Goal: Check status: Check status

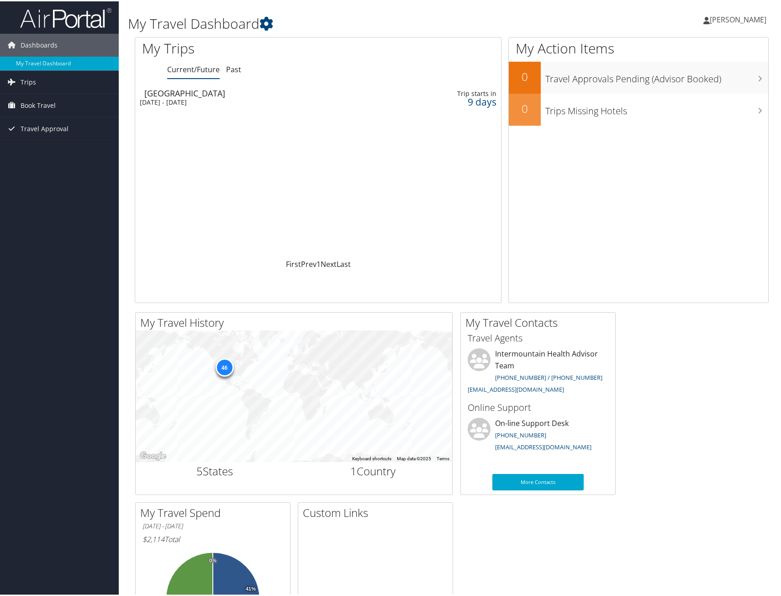
click at [206, 97] on div "[DATE] - [DATE]" at bounding box center [255, 101] width 231 height 8
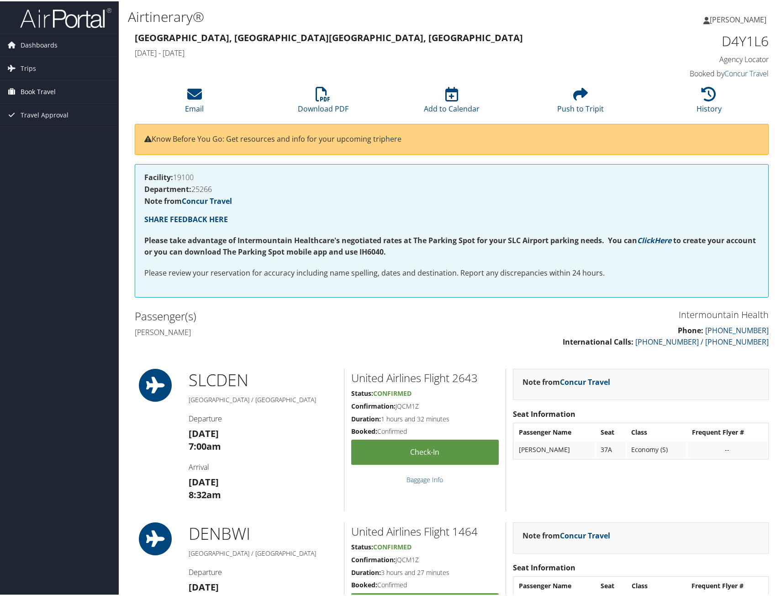
click at [32, 92] on span "Book Travel" at bounding box center [38, 90] width 35 height 23
click at [43, 136] on link "Book/Manage Online Trips" at bounding box center [59, 136] width 119 height 14
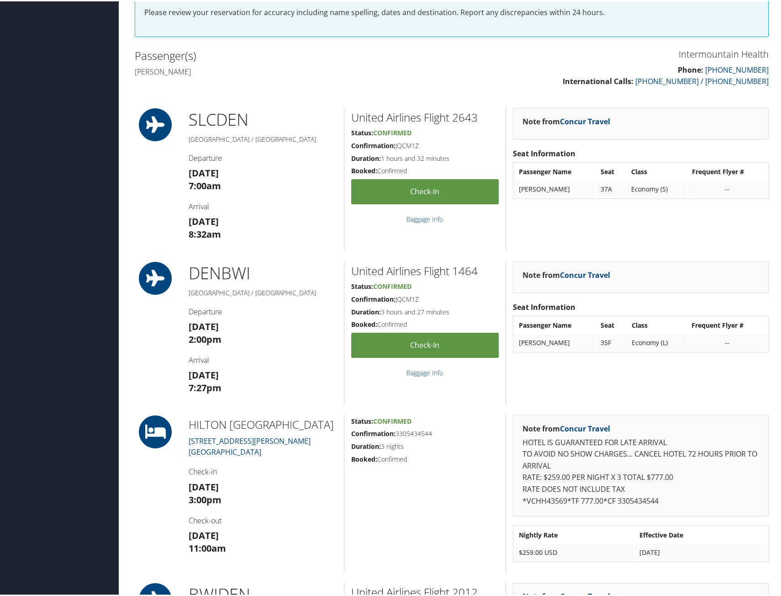
scroll to position [274, 0]
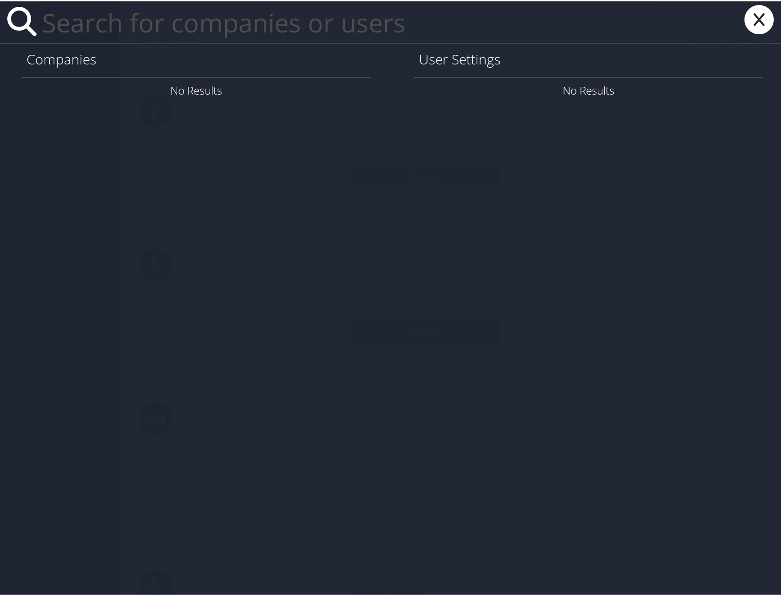
click at [753, 17] on icon at bounding box center [759, 18] width 37 height 29
